Goal: Download file/media

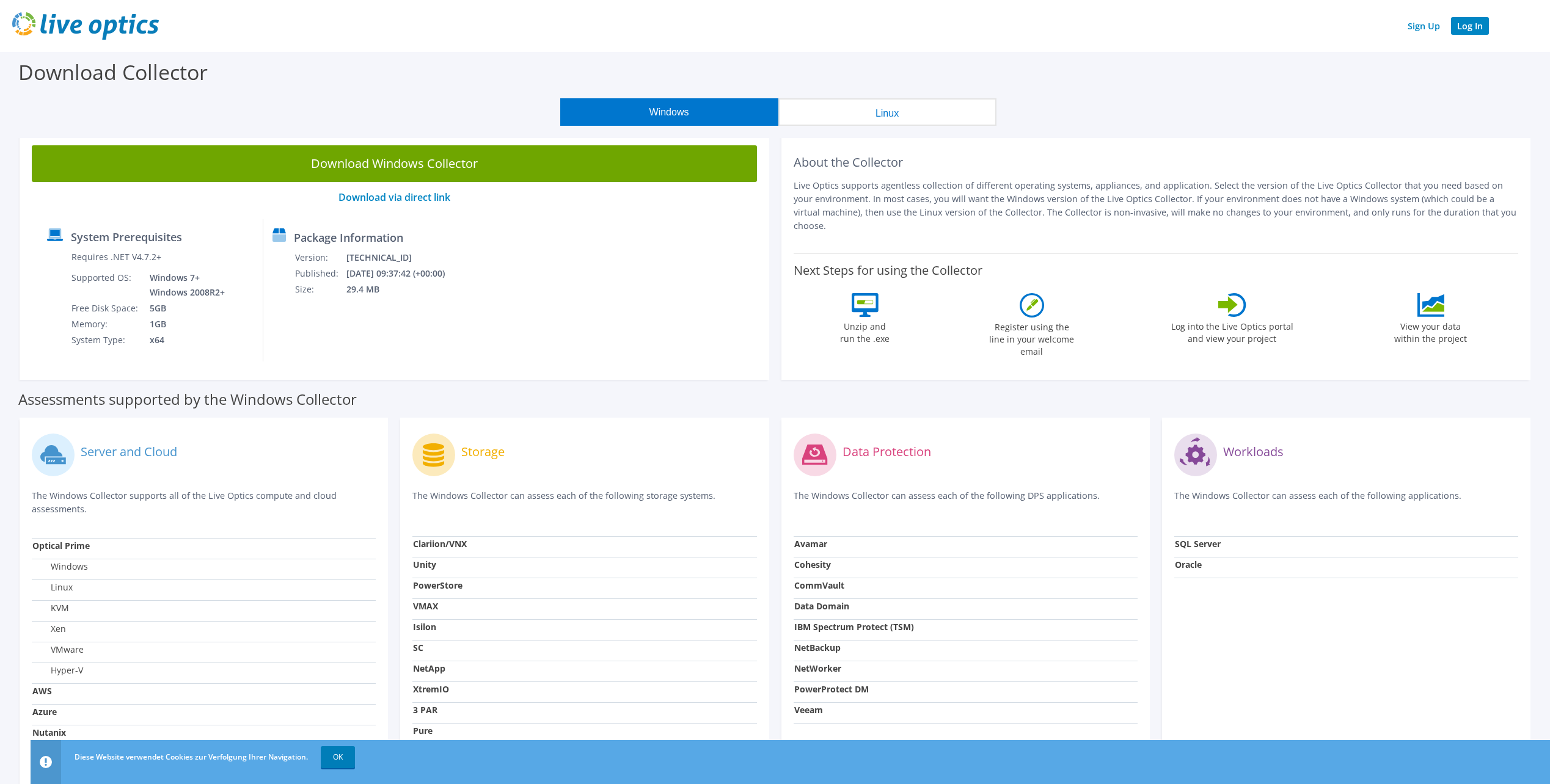
click at [1473, 29] on link "Log In" at bounding box center [1469, 26] width 38 height 18
click at [842, 112] on button "Linux" at bounding box center [887, 112] width 218 height 28
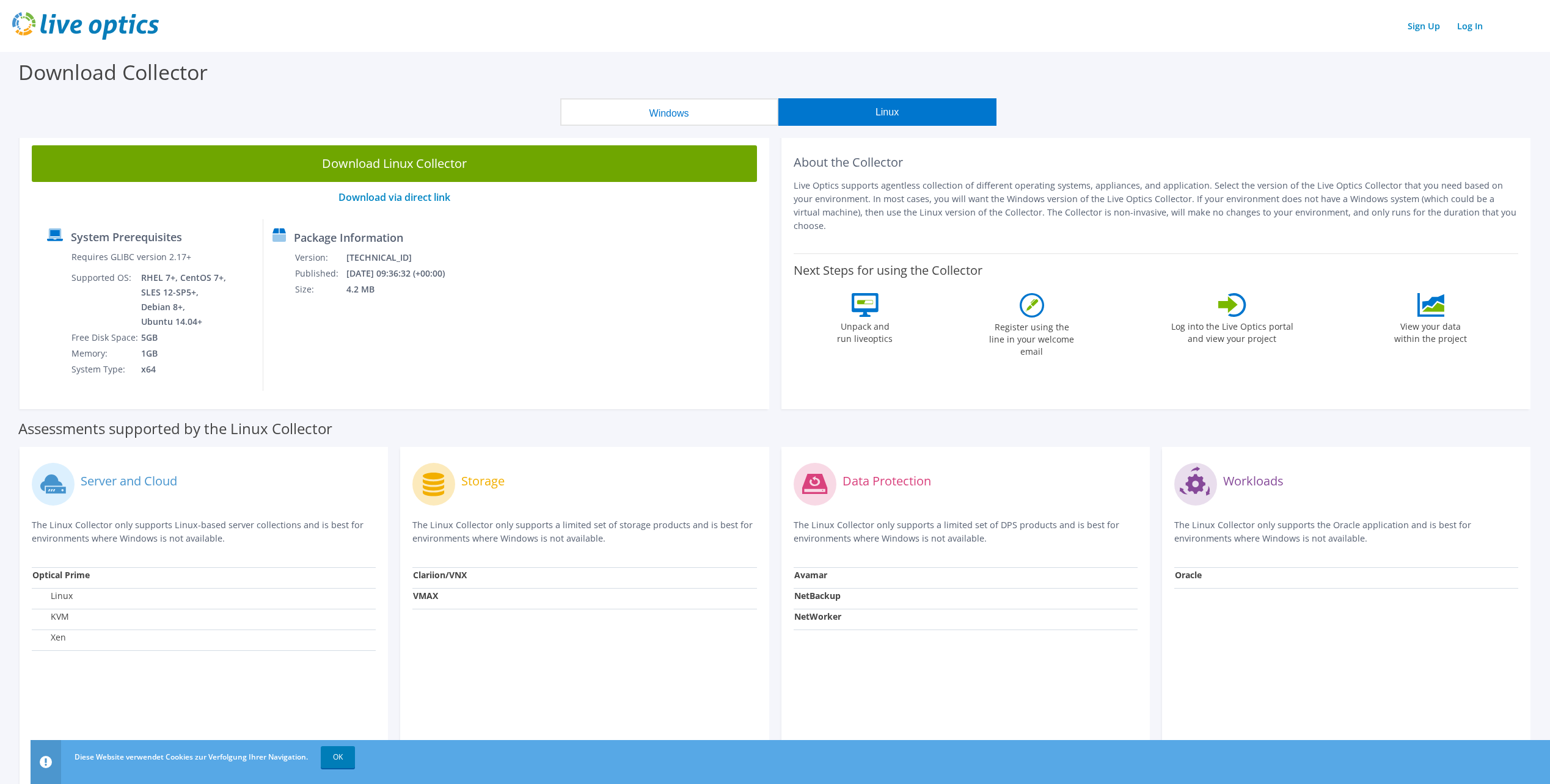
click at [727, 110] on button "Windows" at bounding box center [669, 112] width 218 height 28
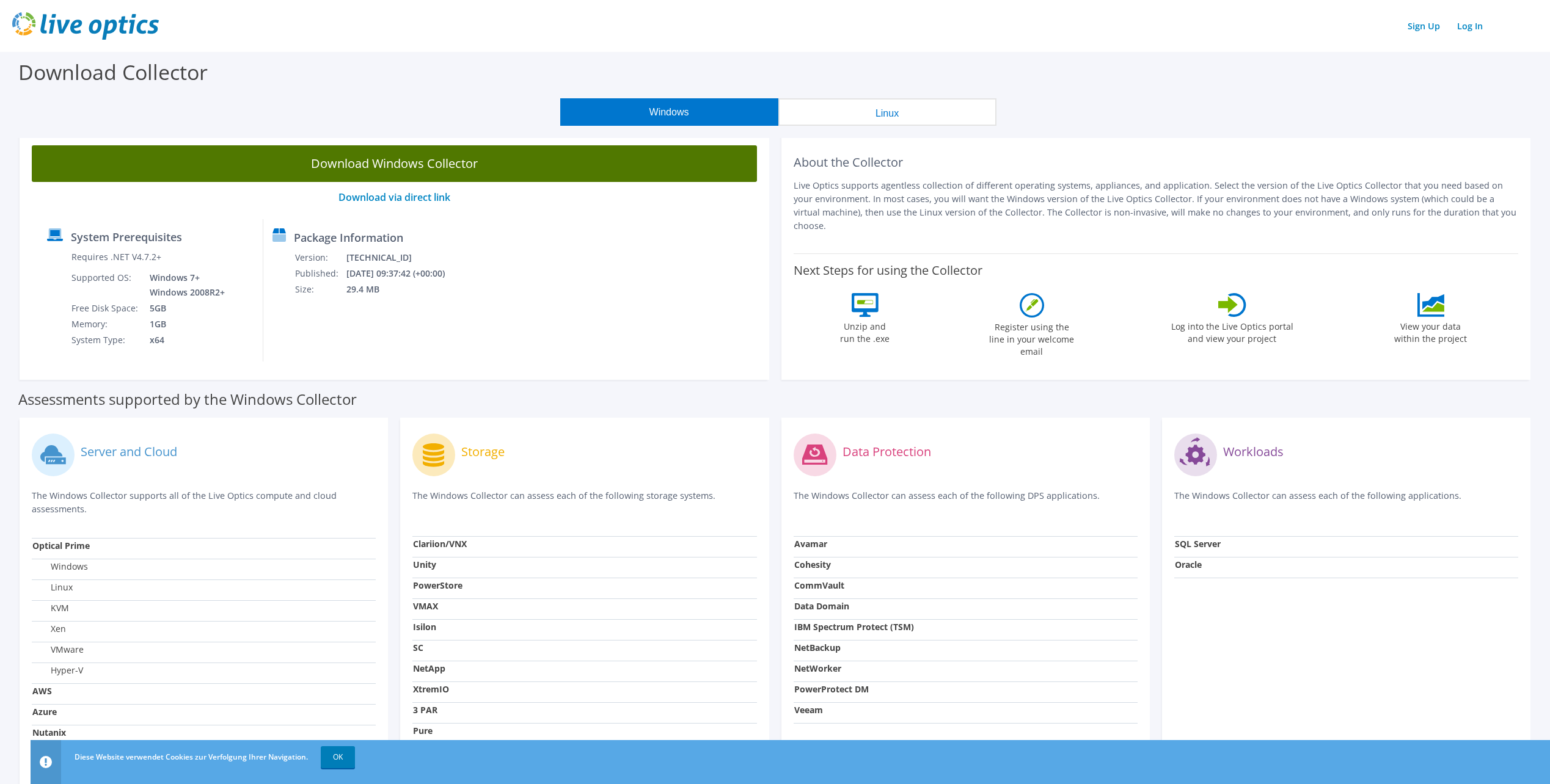
click at [338, 169] on link "Download Windows Collector" at bounding box center [394, 163] width 725 height 37
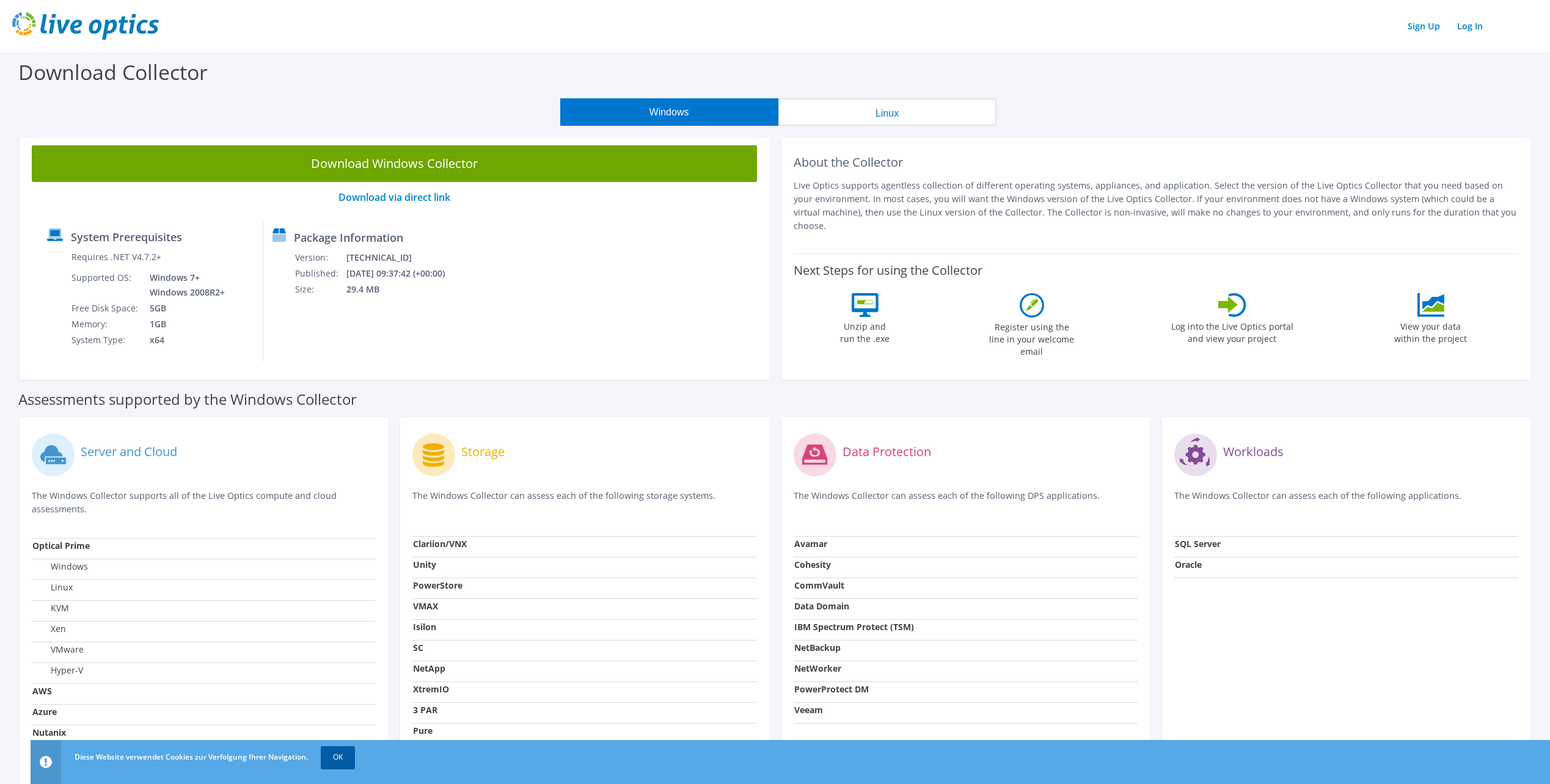
click at [343, 759] on link "OK" at bounding box center [338, 757] width 34 height 22
